Goal: Check status: Check status

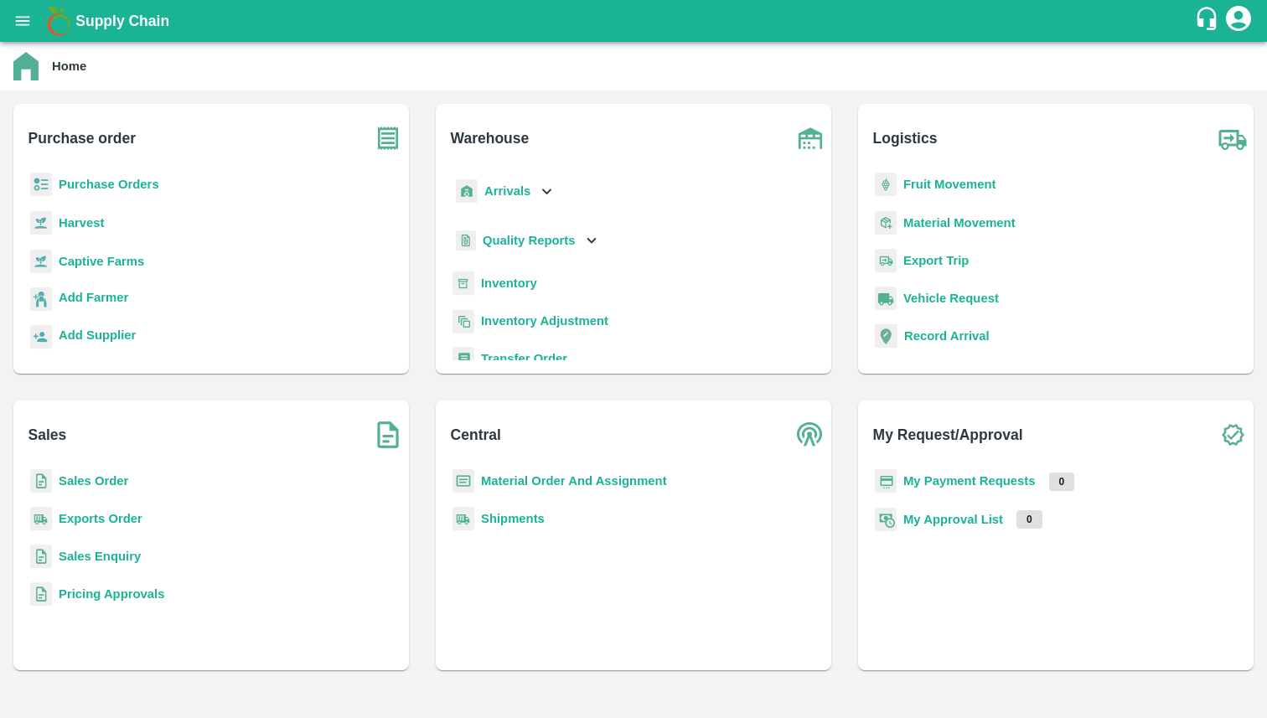
click at [543, 225] on div "Quality Reports" at bounding box center [526, 241] width 148 height 34
click at [540, 275] on span "Warehouse" at bounding box center [527, 277] width 63 height 18
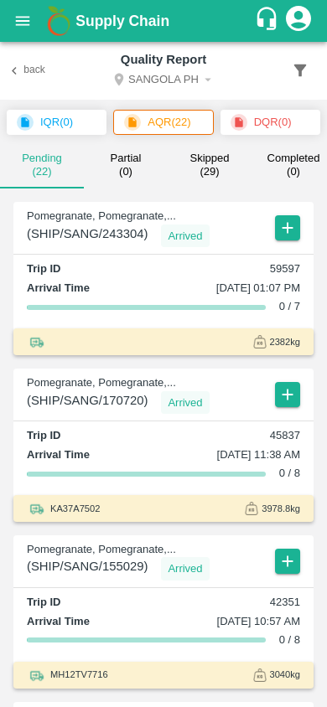
click at [314, 75] on button "button" at bounding box center [300, 70] width 32 height 32
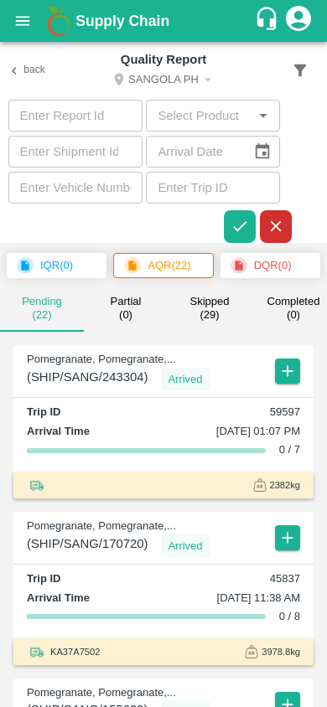
click at [297, 75] on icon "button" at bounding box center [300, 70] width 18 height 18
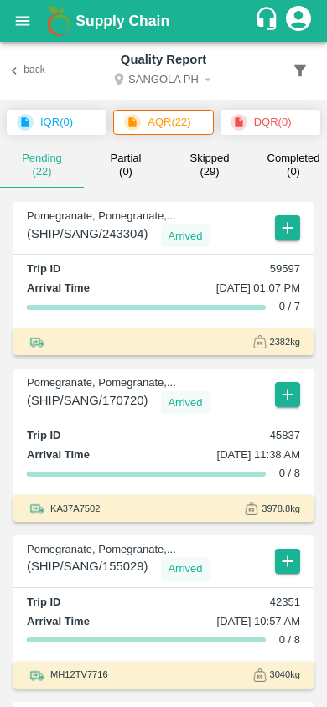
click at [297, 75] on icon "button" at bounding box center [300, 70] width 18 height 18
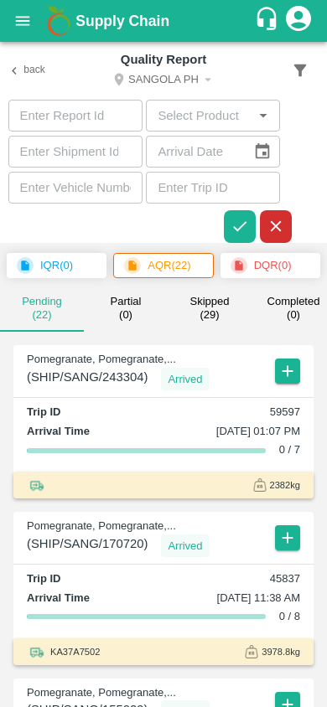
click at [255, 116] on icon "Open" at bounding box center [263, 115] width 18 height 18
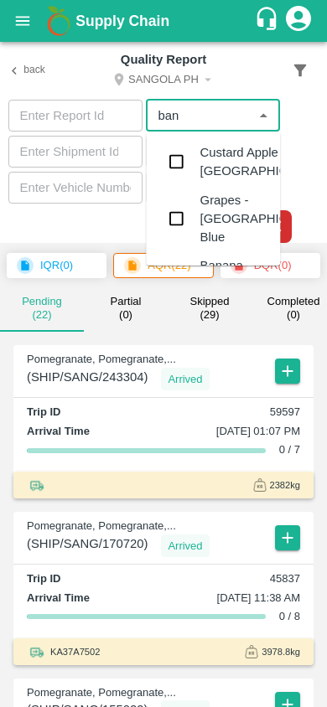
type input "bana"
click at [190, 169] on input "checkbox" at bounding box center [176, 162] width 34 height 34
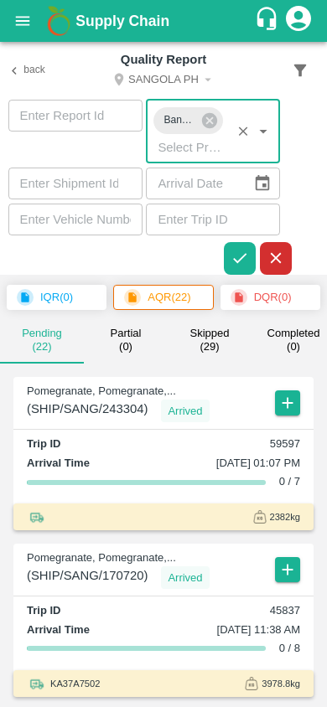
click at [247, 258] on icon "button" at bounding box center [239, 258] width 18 height 18
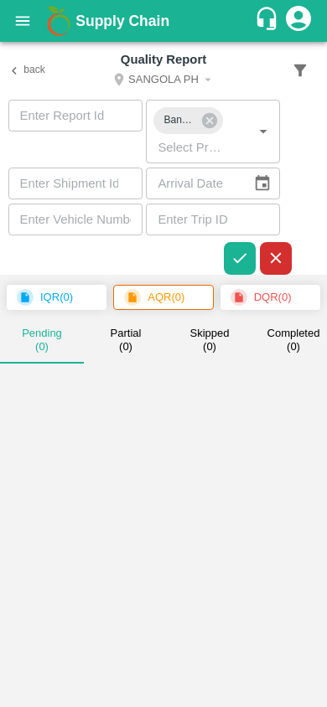
click at [200, 73] on icon "Select DC" at bounding box center [207, 79] width 15 height 15
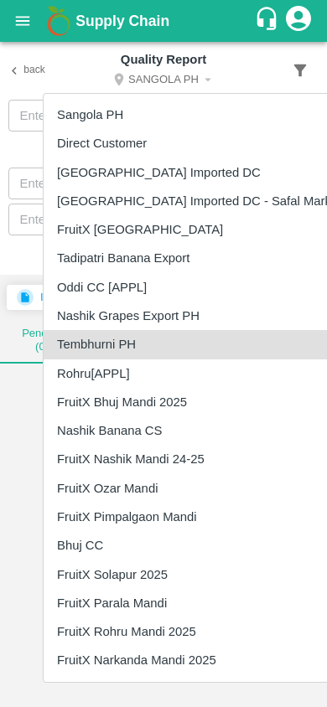
click at [85, 341] on li "Tembhurni PH" at bounding box center [193, 344] width 298 height 28
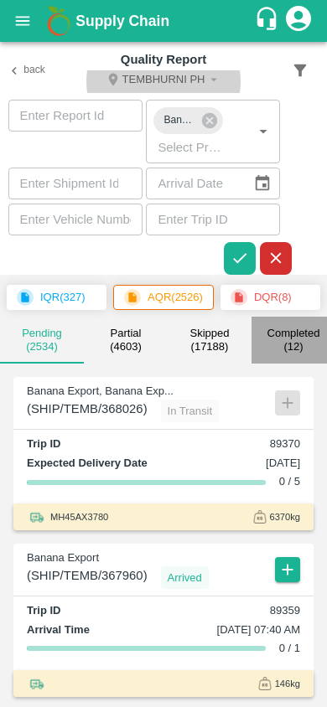
click at [284, 354] on small "( 12 )" at bounding box center [292, 346] width 19 height 13
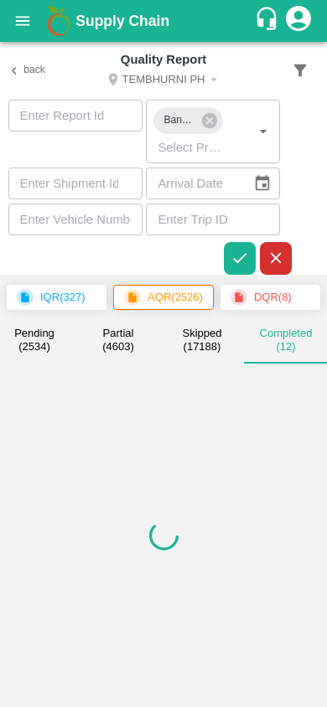
scroll to position [0, 8]
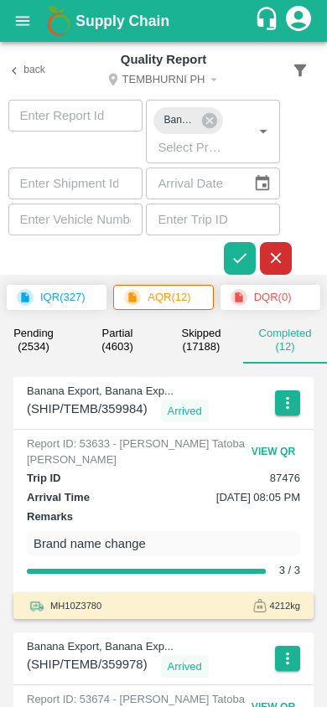
click at [277, 448] on button "View QR" at bounding box center [273, 452] width 54 height 24
